Goal: Task Accomplishment & Management: Manage account settings

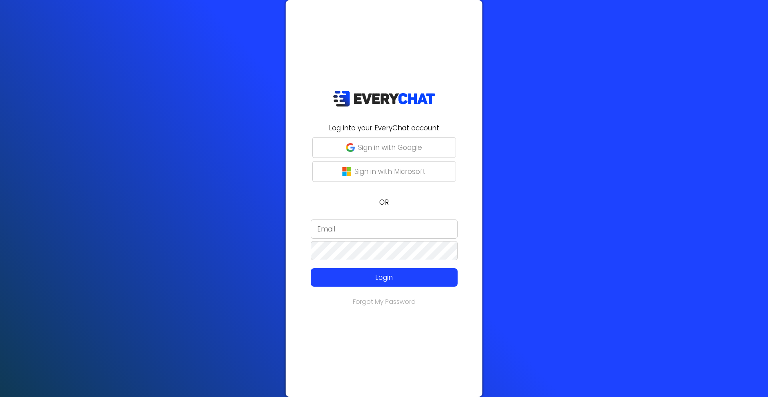
click at [394, 233] on input "email" at bounding box center [384, 229] width 147 height 19
type input "[EMAIL_ADDRESS][DOMAIN_NAME]"
click at [421, 281] on p "Login" at bounding box center [384, 277] width 117 height 10
click at [386, 276] on p "Login" at bounding box center [384, 277] width 117 height 10
click at [368, 279] on p "Login" at bounding box center [384, 277] width 117 height 10
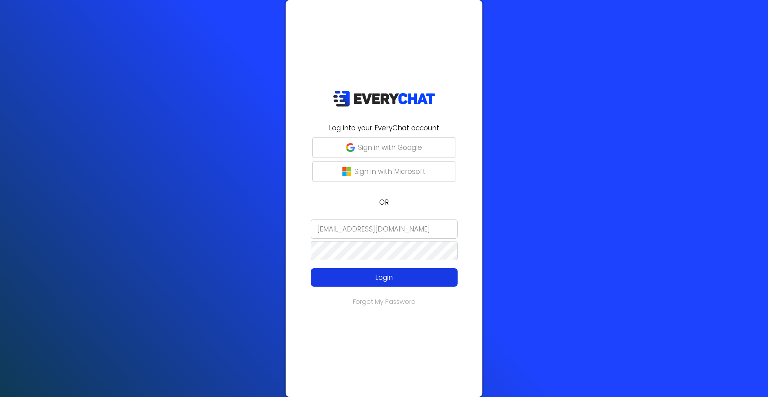
click at [386, 282] on p "Login" at bounding box center [384, 277] width 117 height 10
click at [377, 232] on input "[EMAIL_ADDRESS][DOMAIN_NAME]" at bounding box center [384, 229] width 147 height 19
drag, startPoint x: 424, startPoint y: 267, endPoint x: 420, endPoint y: 272, distance: 6.9
click at [424, 267] on form "[EMAIL_ADDRESS][DOMAIN_NAME] Login" at bounding box center [383, 253] width 187 height 67
click at [419, 273] on p "Login" at bounding box center [384, 277] width 117 height 10
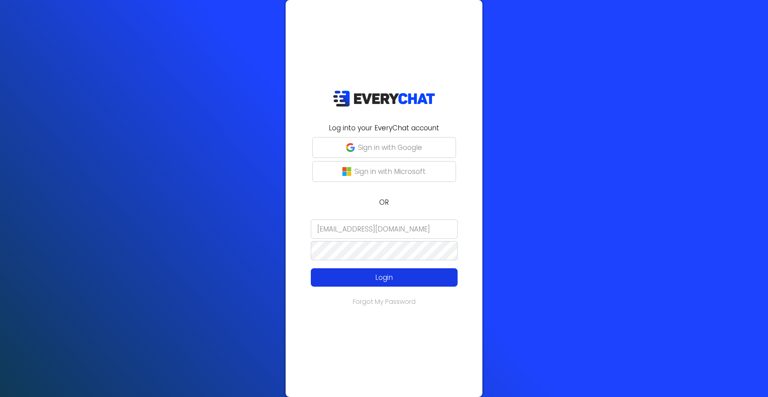
click at [418, 277] on p "Login" at bounding box center [384, 277] width 117 height 10
